Goal: Task Accomplishment & Management: Complete application form

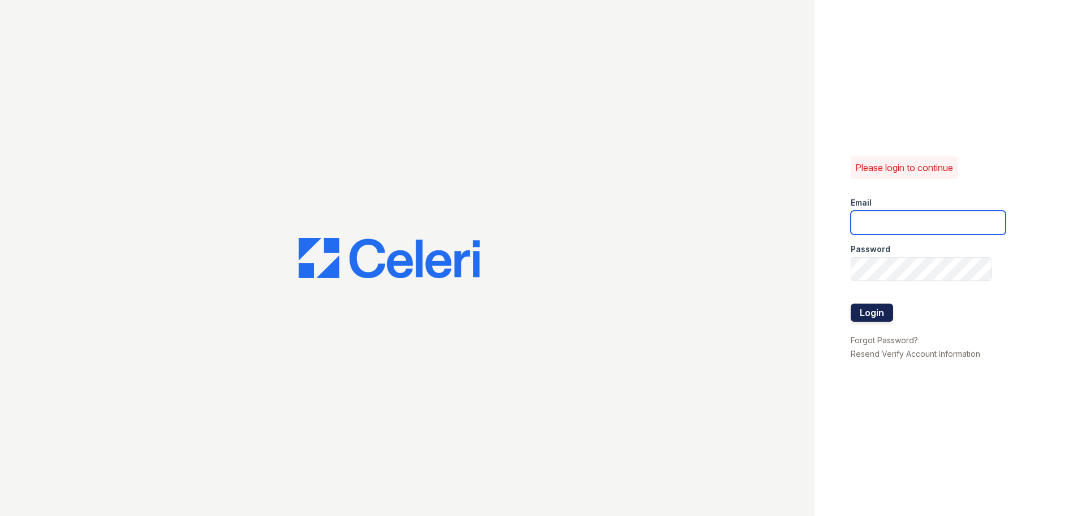
type input "[EMAIL_ADDRESS][DOMAIN_NAME]"
click at [867, 315] on button "Login" at bounding box center [872, 312] width 42 height 18
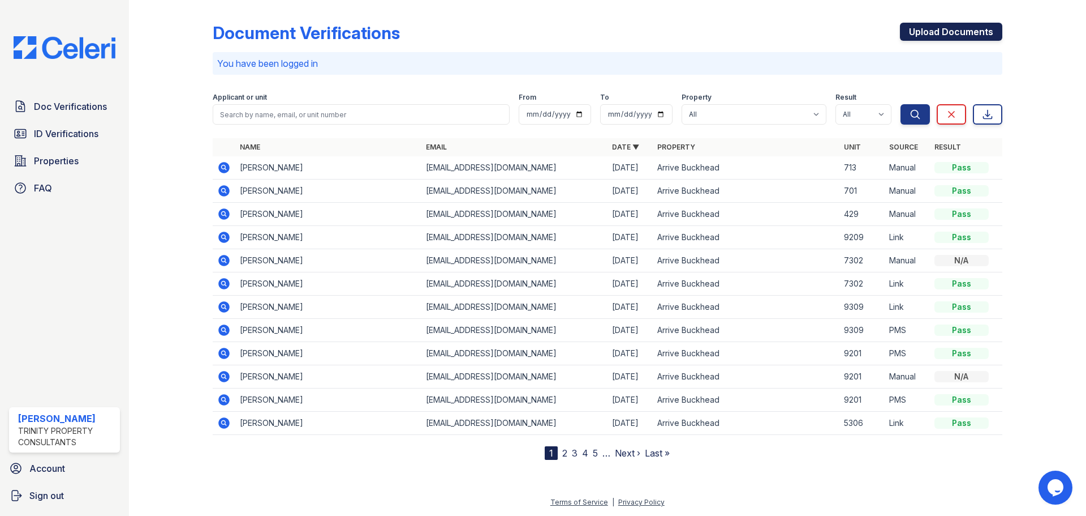
click at [928, 36] on link "Upload Documents" at bounding box center [951, 32] width 102 height 18
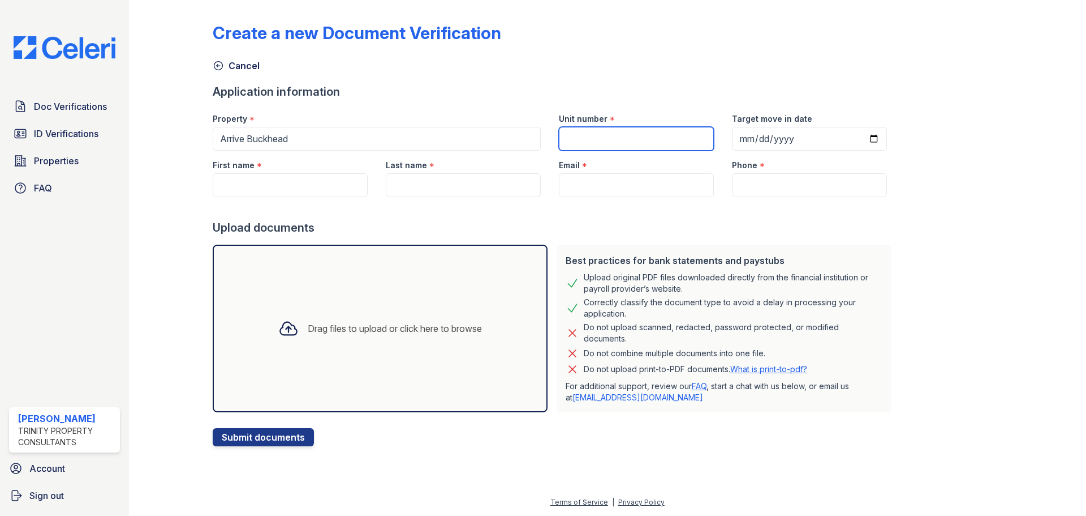
click at [597, 139] on input "Unit number" at bounding box center [636, 139] width 155 height 24
type input "5302"
click at [860, 135] on input "Target move in date" at bounding box center [809, 139] width 155 height 24
type input "[DATE]"
click at [308, 332] on div "Drag files to upload or click here to browse" at bounding box center [395, 328] width 174 height 14
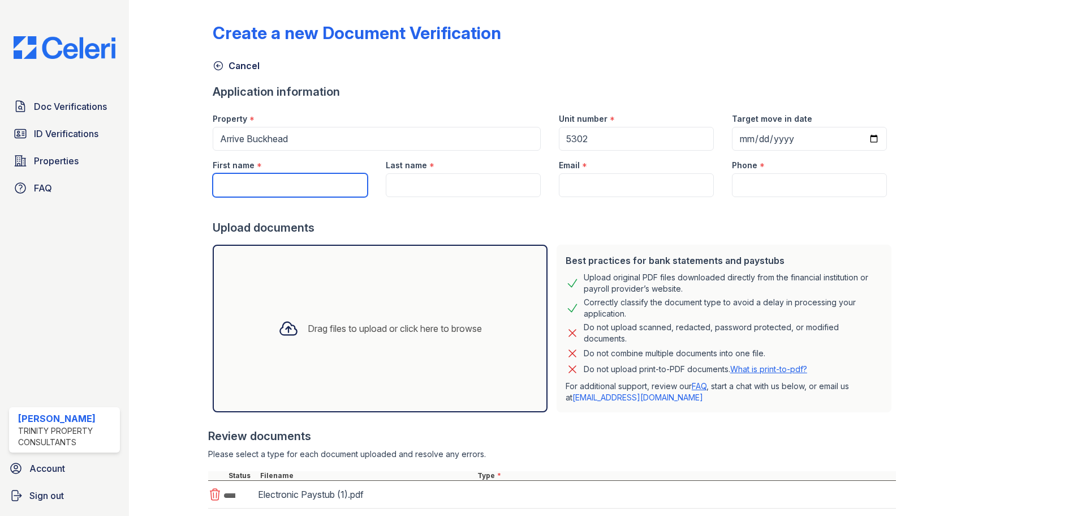
click at [281, 192] on input "First name" at bounding box center [290, 185] width 155 height 24
type input "[PERSON_NAME]"
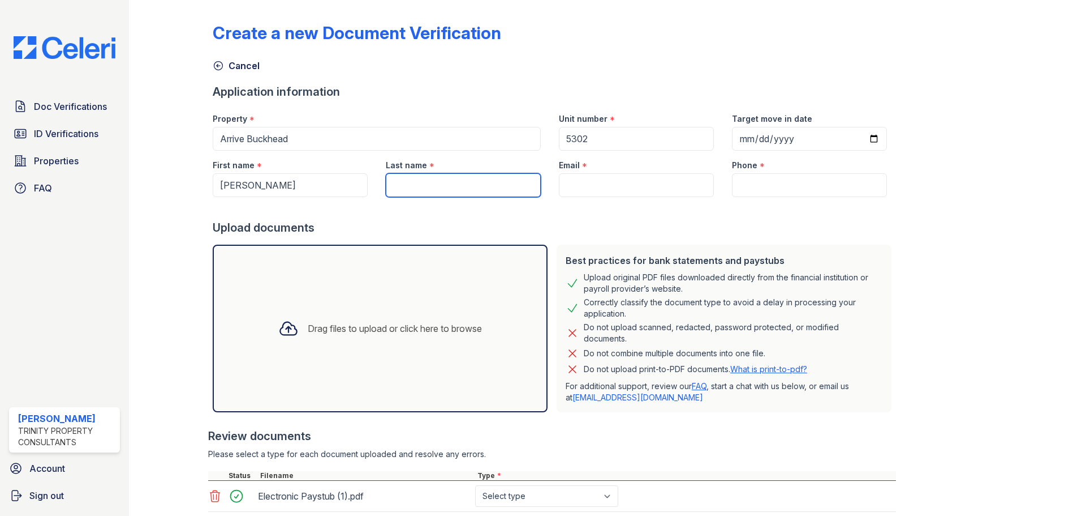
click at [386, 184] on input "Last name" at bounding box center [463, 185] width 155 height 24
type input "Bell"
click at [576, 187] on input "Email" at bounding box center [636, 185] width 155 height 24
paste input "[EMAIL_ADDRESS][DOMAIN_NAME]"
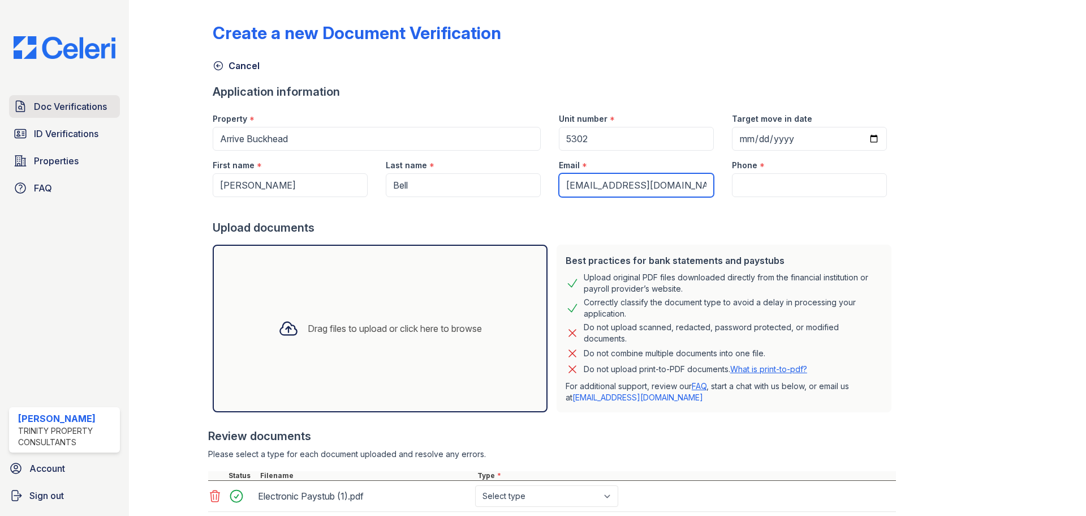
type input "[EMAIL_ADDRESS][DOMAIN_NAME]"
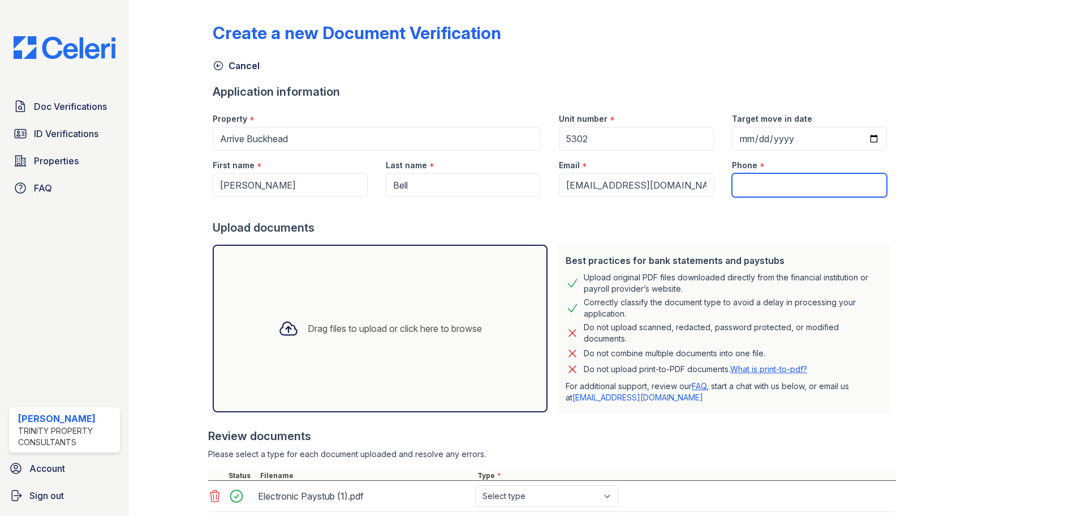
click at [771, 176] on input "Phone" at bounding box center [809, 185] width 155 height 24
paste input "[PHONE_NUMBER]"
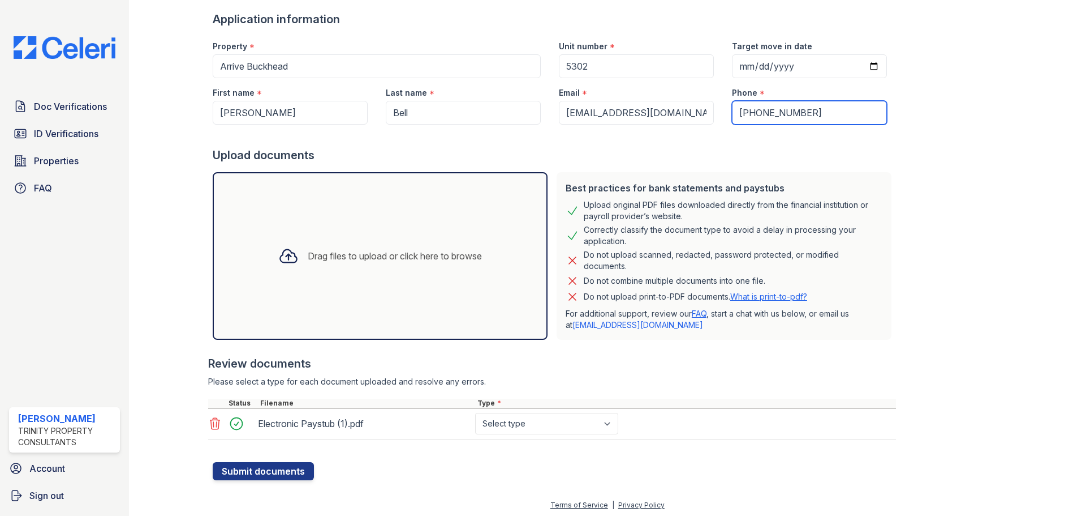
scroll to position [75, 0]
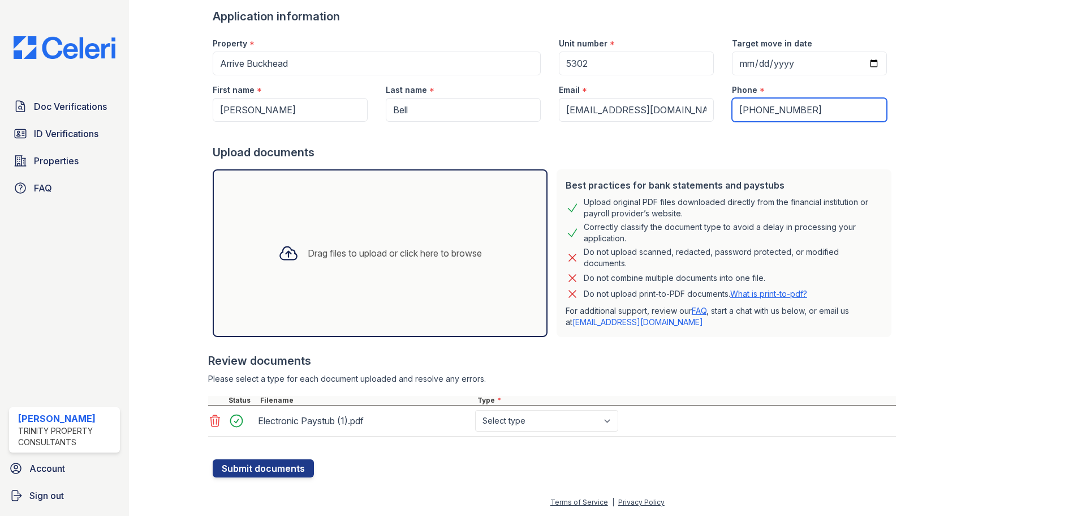
type input "[PHONE_NUMBER]"
click at [540, 427] on select "Select type Paystub Bank Statement Offer Letter Tax Documents Benefit Award Let…" at bounding box center [546, 421] width 143 height 22
select select "paystub"
click at [475, 410] on select "Select type Paystub Bank Statement Offer Letter Tax Documents Benefit Award Let…" at bounding box center [546, 421] width 143 height 22
click at [280, 462] on button "Submit documents" at bounding box center [263, 468] width 101 height 18
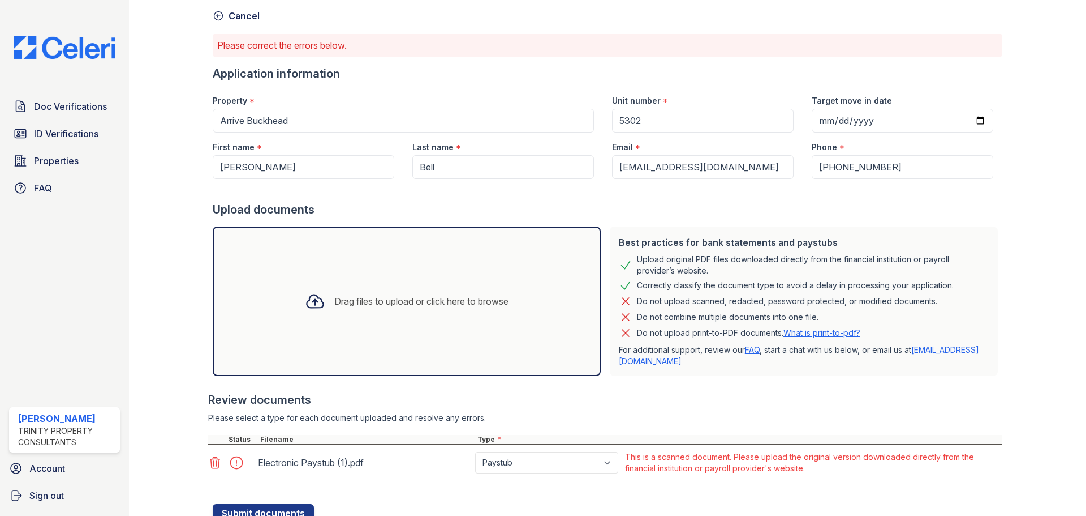
scroll to position [95, 0]
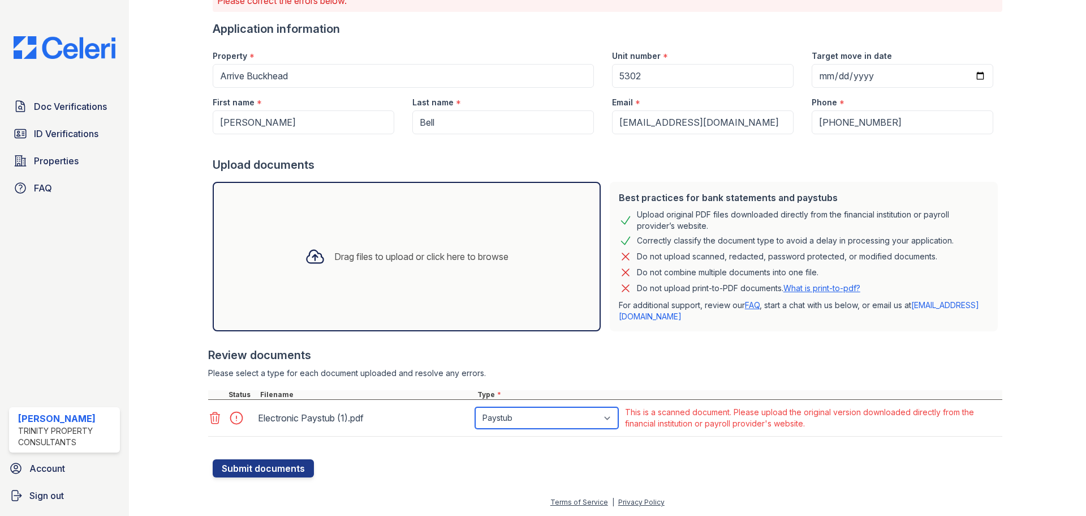
click at [573, 412] on select "Paystub Bank Statement Offer Letter Tax Documents Benefit Award Letter Investme…" at bounding box center [546, 418] width 143 height 22
select select "other"
click at [475, 407] on select "Paystub Bank Statement Offer Letter Tax Documents Benefit Award Letter Investme…" at bounding box center [546, 418] width 143 height 22
click at [224, 468] on button "Submit documents" at bounding box center [263, 468] width 101 height 18
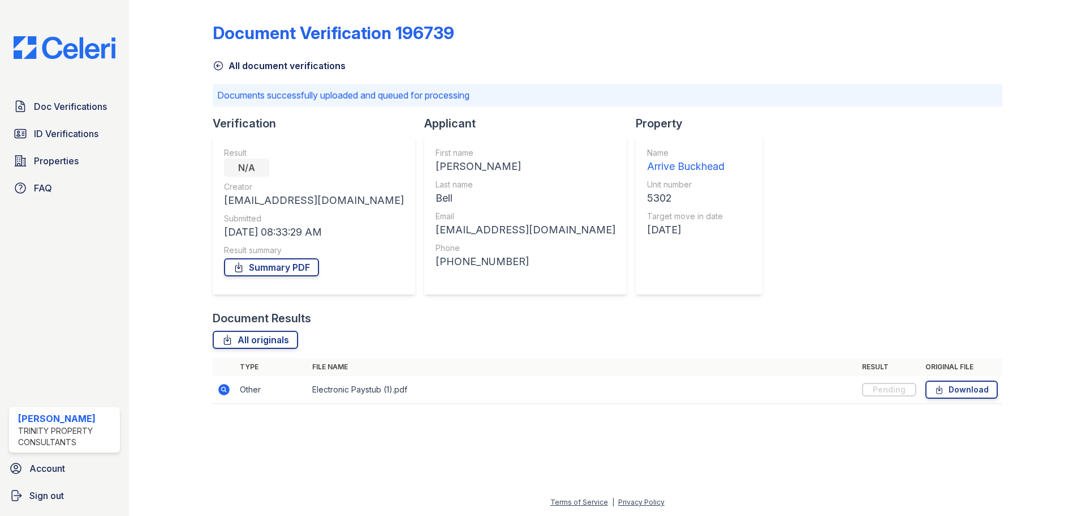
click at [222, 58] on div "All document verifications" at bounding box center [608, 62] width 790 height 20
click at [218, 67] on icon at bounding box center [218, 66] width 8 height 8
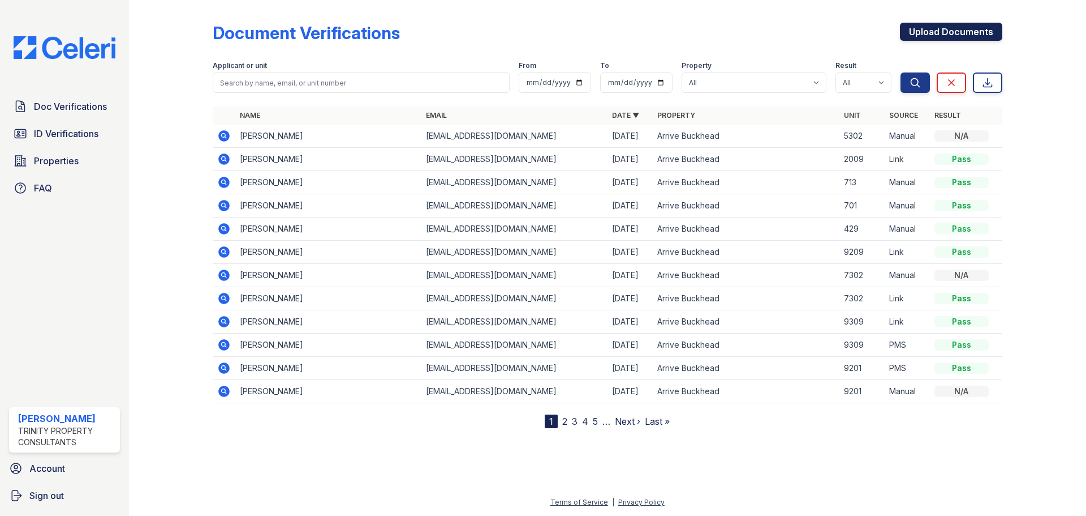
click at [945, 38] on link "Upload Documents" at bounding box center [951, 32] width 102 height 18
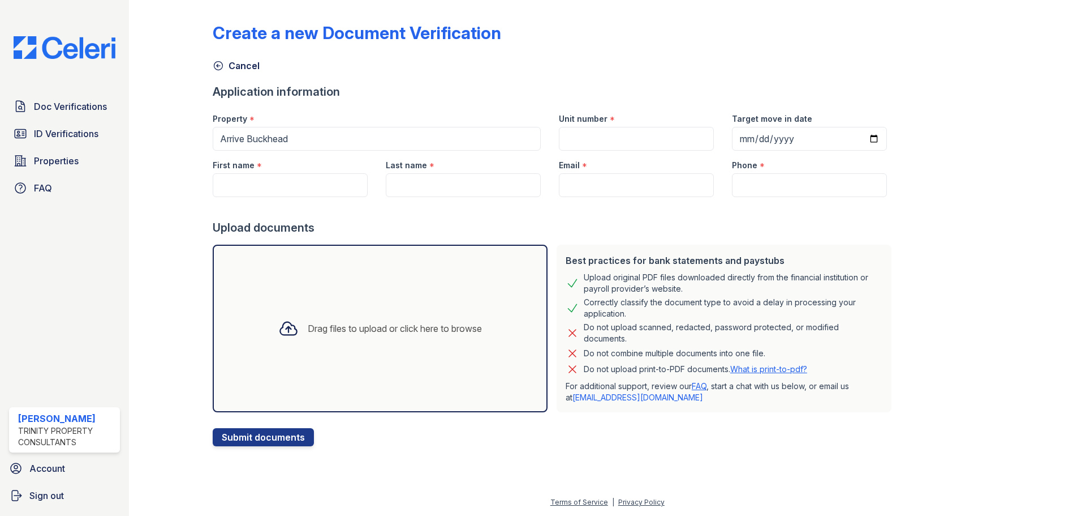
click at [330, 327] on div "Drag files to upload or click here to browse" at bounding box center [395, 328] width 174 height 14
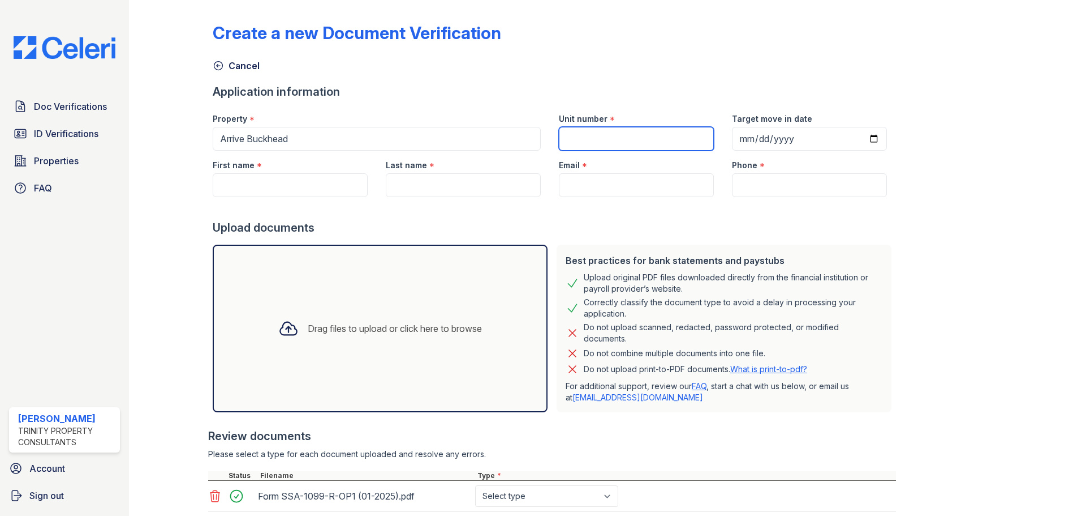
click at [634, 138] on input "Unit number" at bounding box center [636, 139] width 155 height 24
type input "5302"
click at [774, 144] on input "Target move in date" at bounding box center [809, 139] width 155 height 24
click at [857, 144] on input "Target move in date" at bounding box center [809, 139] width 155 height 24
type input "[DATE]"
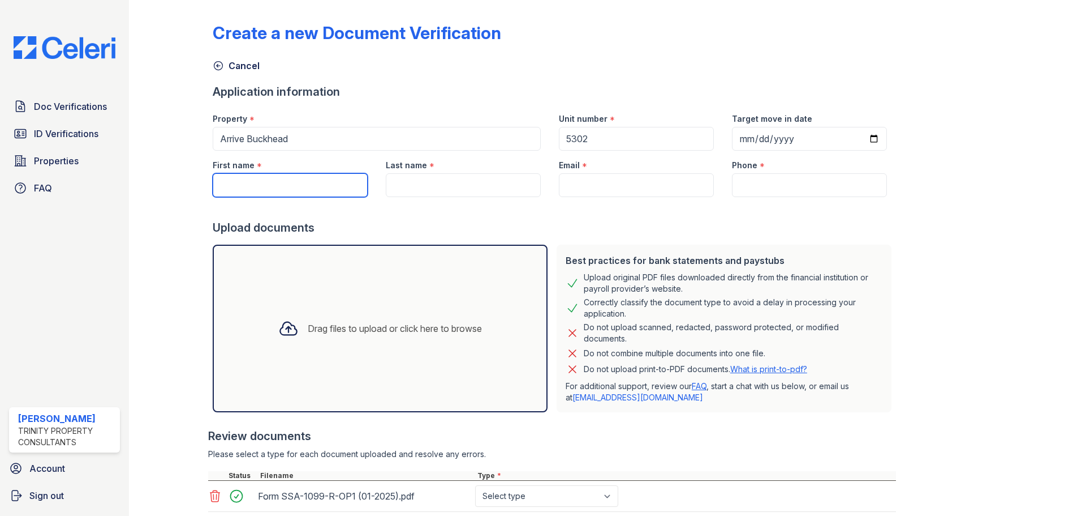
click at [233, 174] on input "First name" at bounding box center [290, 185] width 155 height 24
type input "[PERSON_NAME]"
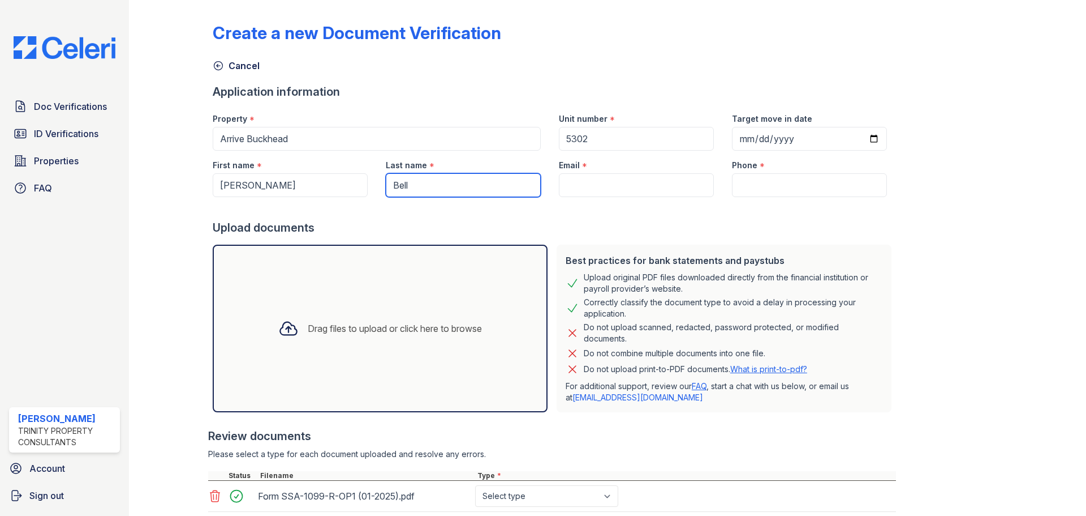
type input "Bell"
click at [621, 187] on input "Email" at bounding box center [636, 185] width 155 height 24
paste input "[EMAIL_ADDRESS][DOMAIN_NAME]"
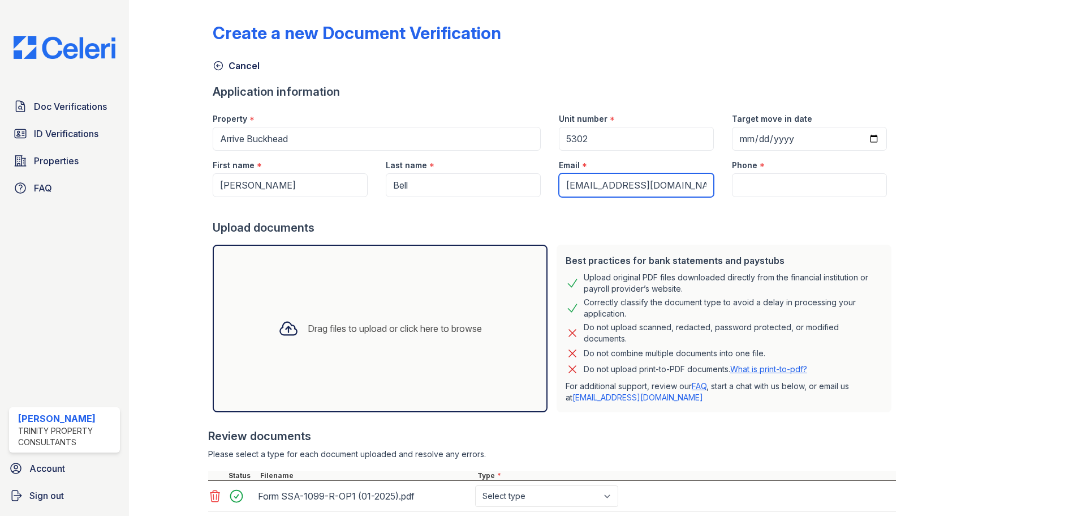
type input "[EMAIL_ADDRESS][DOMAIN_NAME]"
click at [732, 184] on input "Phone" at bounding box center [809, 185] width 155 height 24
paste input "[PHONE_NUMBER]"
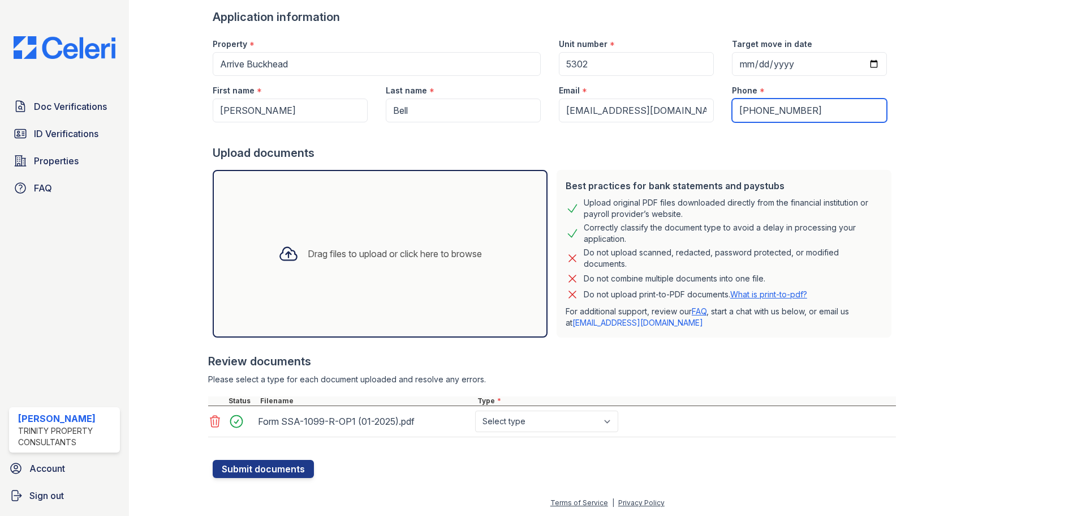
scroll to position [75, 0]
type input "[PHONE_NUMBER]"
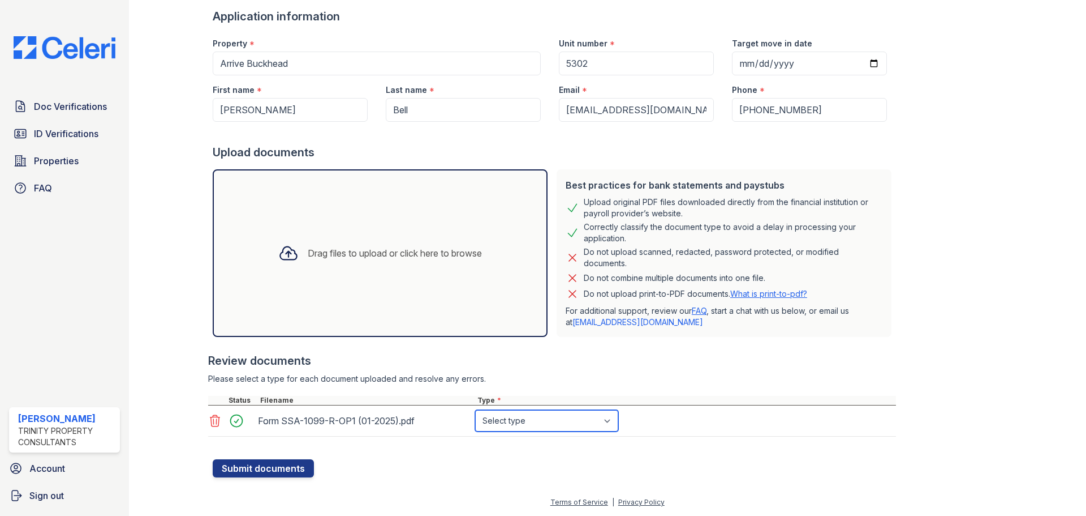
click at [530, 427] on select "Select type Paystub Bank Statement Offer Letter Tax Documents Benefit Award Let…" at bounding box center [546, 421] width 143 height 22
select select "other"
click at [475, 410] on select "Select type Paystub Bank Statement Offer Letter Tax Documents Benefit Award Let…" at bounding box center [546, 421] width 143 height 22
click at [264, 461] on button "Submit documents" at bounding box center [263, 468] width 101 height 18
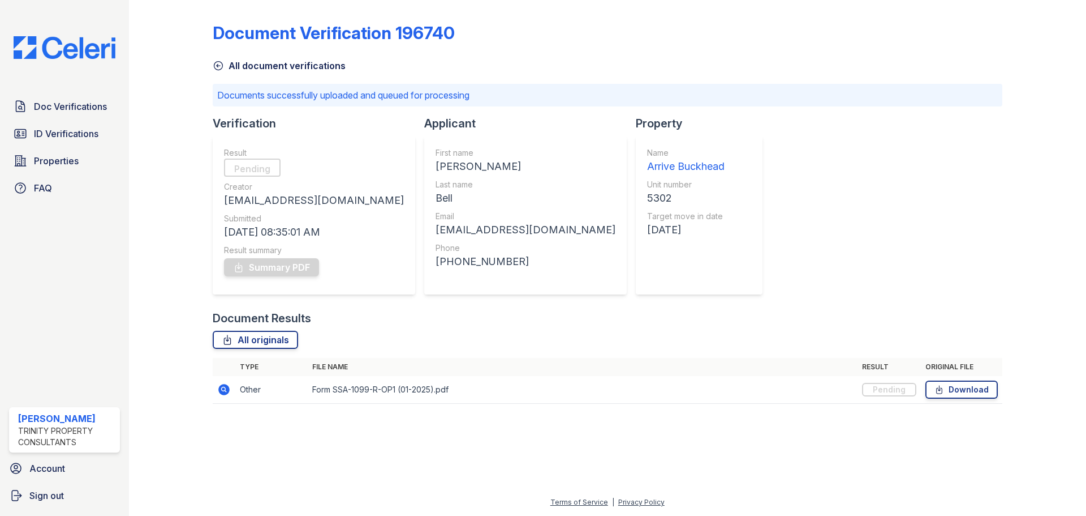
click at [214, 63] on icon at bounding box center [218, 65] width 11 height 11
